Goal: Find specific page/section: Find specific page/section

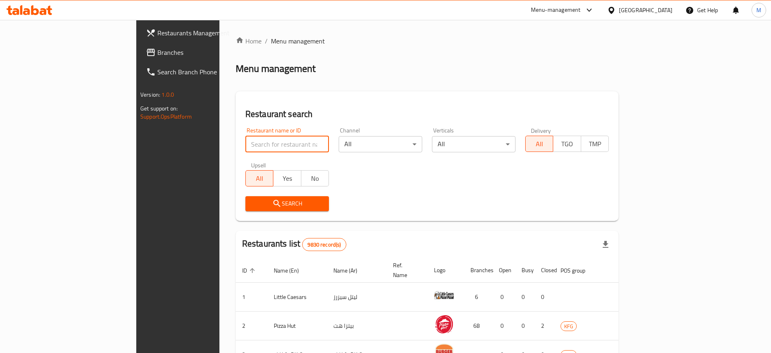
click at [245, 148] on input "search" at bounding box center [287, 144] width 84 height 16
type input "rock house slider"
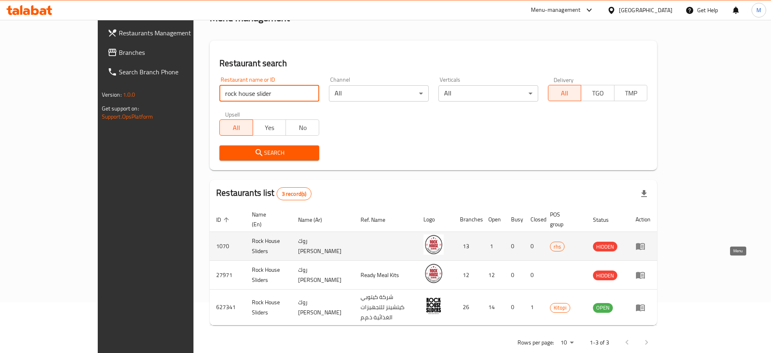
scroll to position [51, 0]
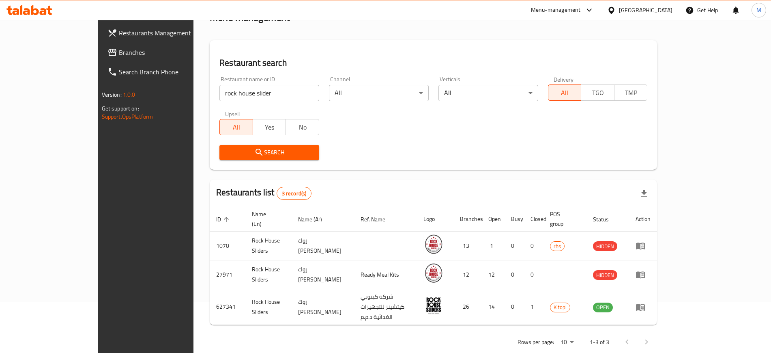
click at [616, 137] on div "Restaurant name or ID rock house slider Restaurant name or ID Channel All ​ Ver…" at bounding box center [434, 117] width 438 height 93
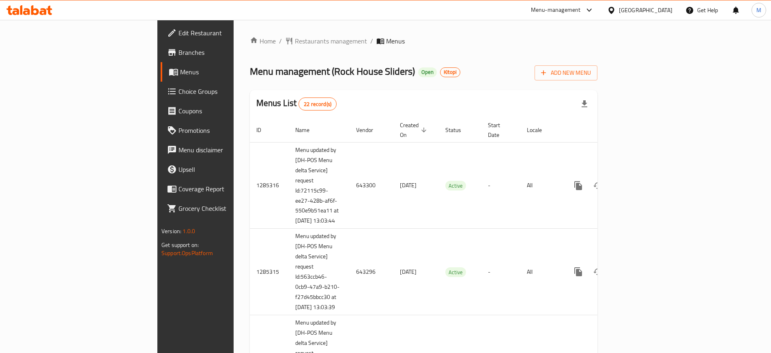
click at [179, 53] on span "Branches" at bounding box center [229, 52] width 101 height 10
